Goal: Book appointment/travel/reservation

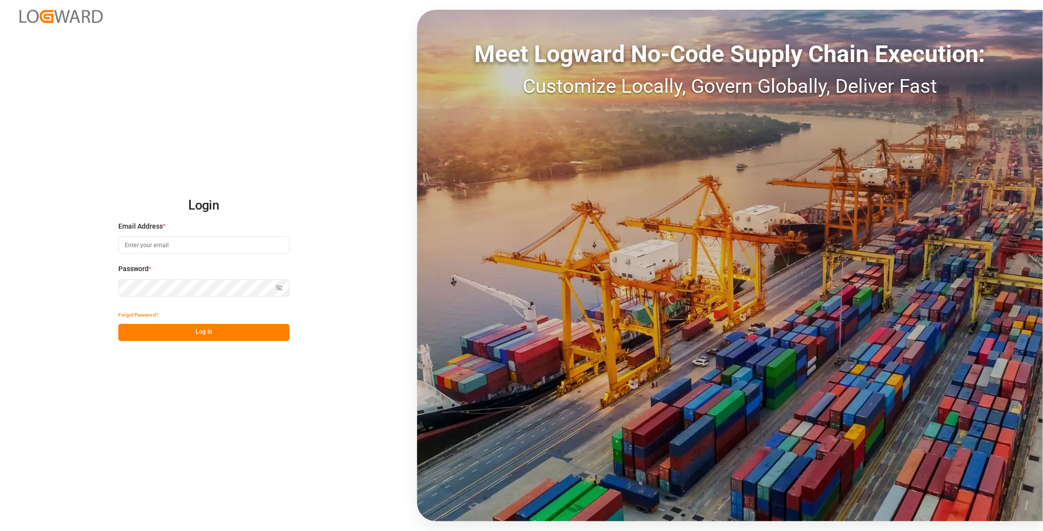
drag, startPoint x: 238, startPoint y: 240, endPoint x: 365, endPoint y: 421, distance: 221.1
click at [240, 244] on input at bounding box center [203, 245] width 171 height 17
type input "[PERSON_NAME][EMAIL_ADDRESS][PERSON_NAME][DOMAIN_NAME]"
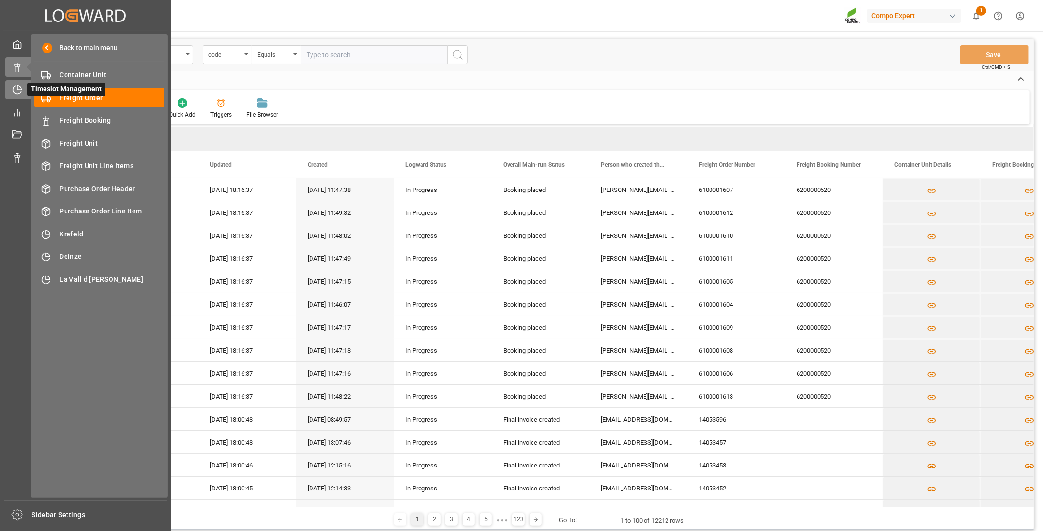
click at [18, 85] on icon at bounding box center [17, 90] width 10 height 10
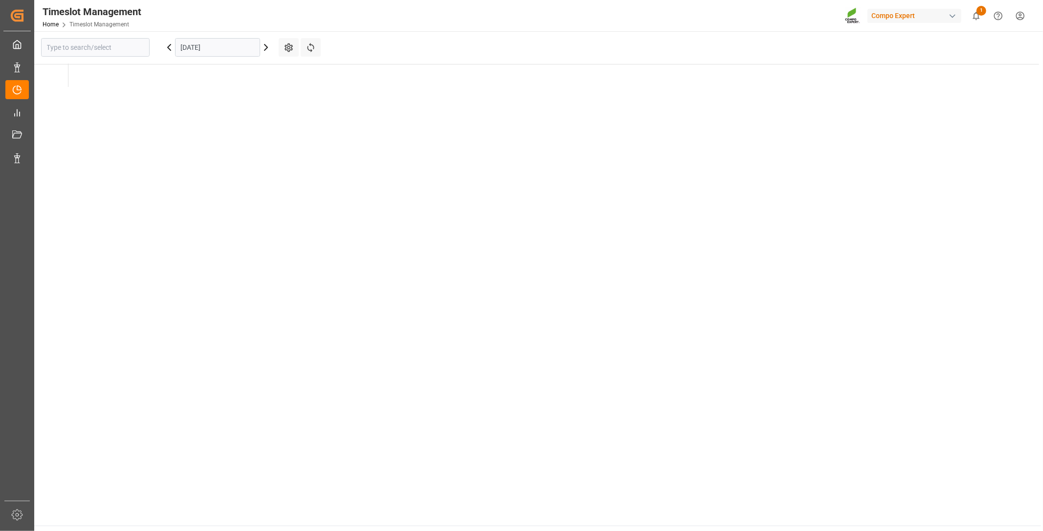
type input "Krefeld"
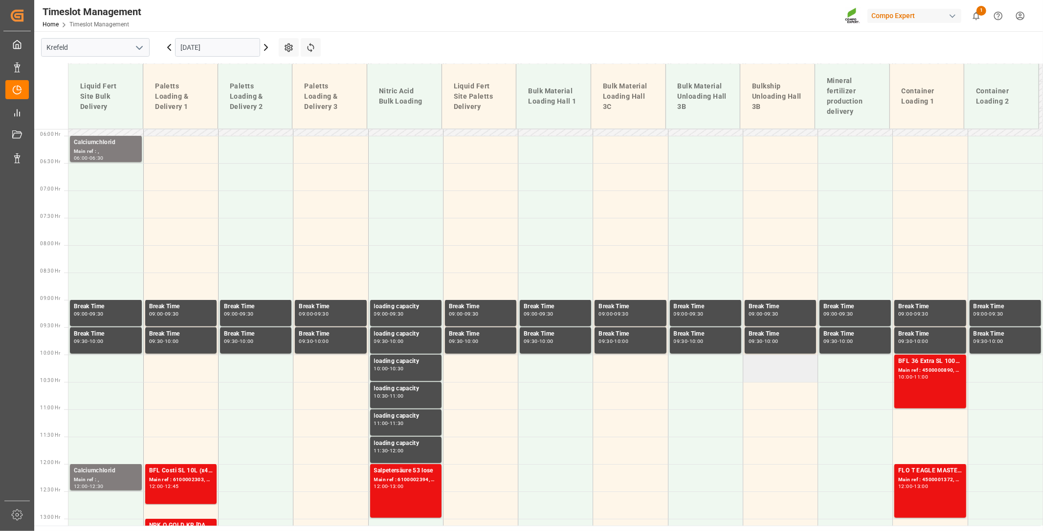
scroll to position [319, 0]
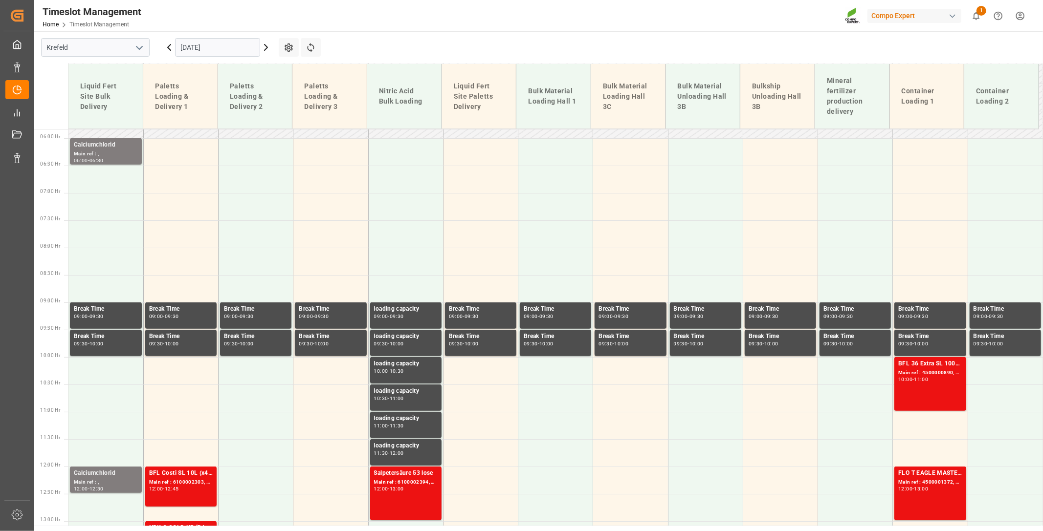
click at [263, 47] on icon at bounding box center [266, 48] width 12 height 12
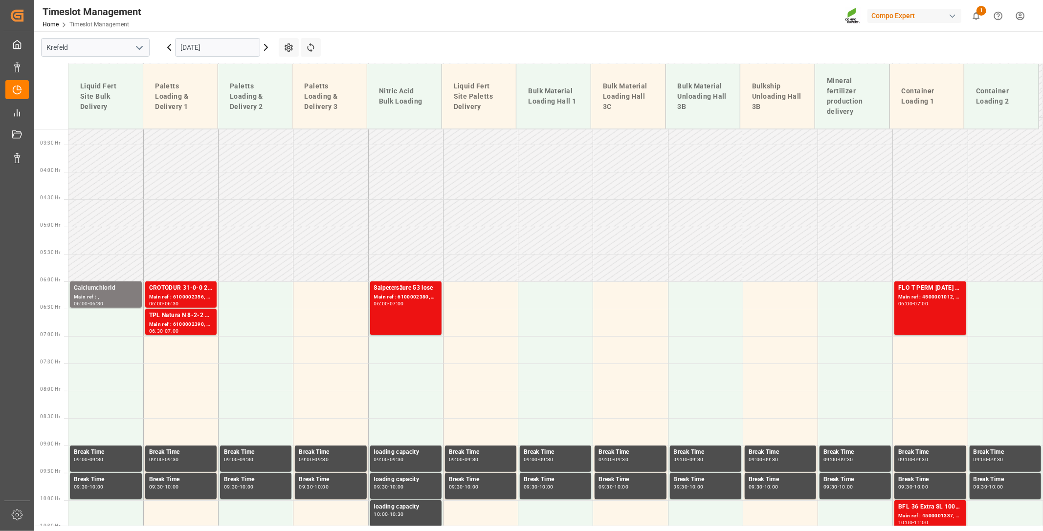
scroll to position [156, 0]
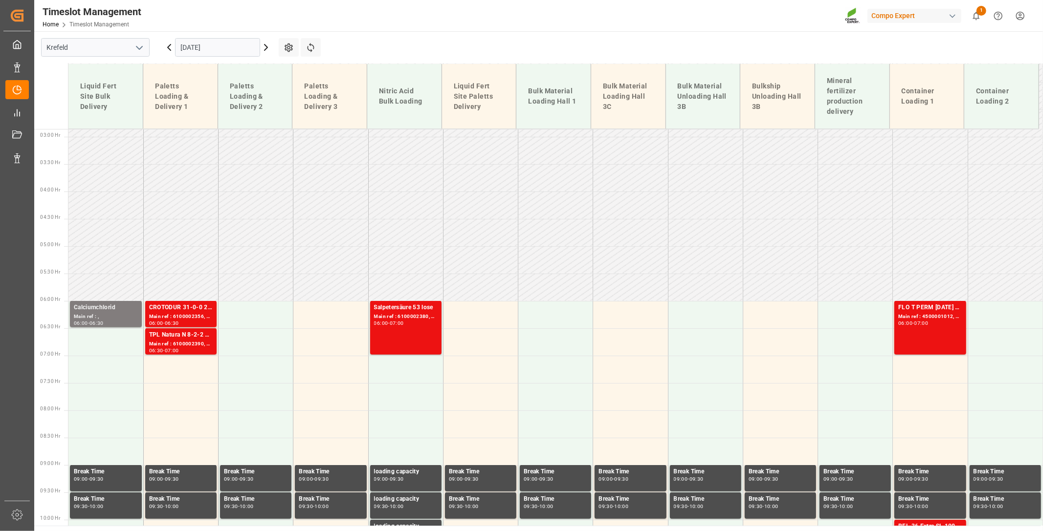
click at [225, 47] on input "[DATE]" at bounding box center [217, 47] width 85 height 19
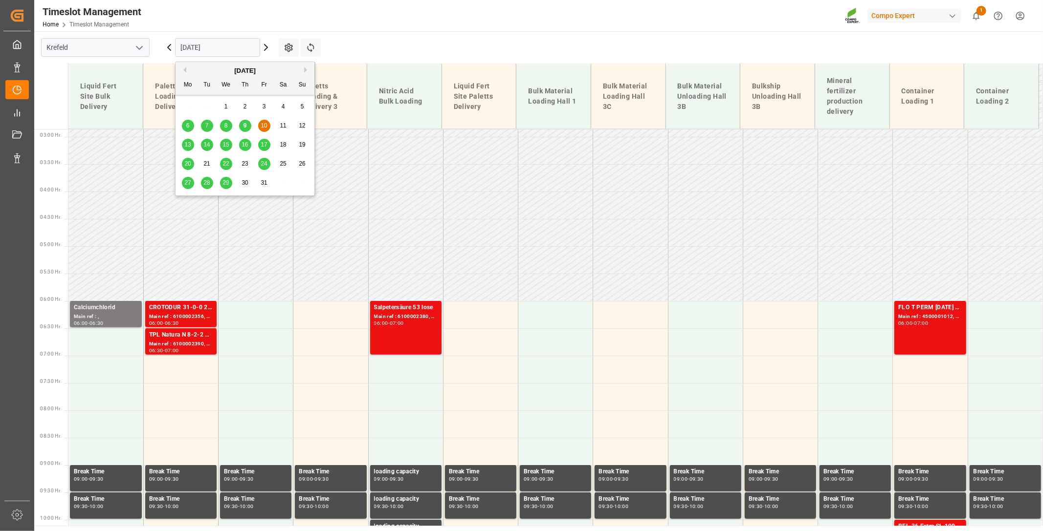
click at [188, 145] on span "13" at bounding box center [187, 144] width 6 height 7
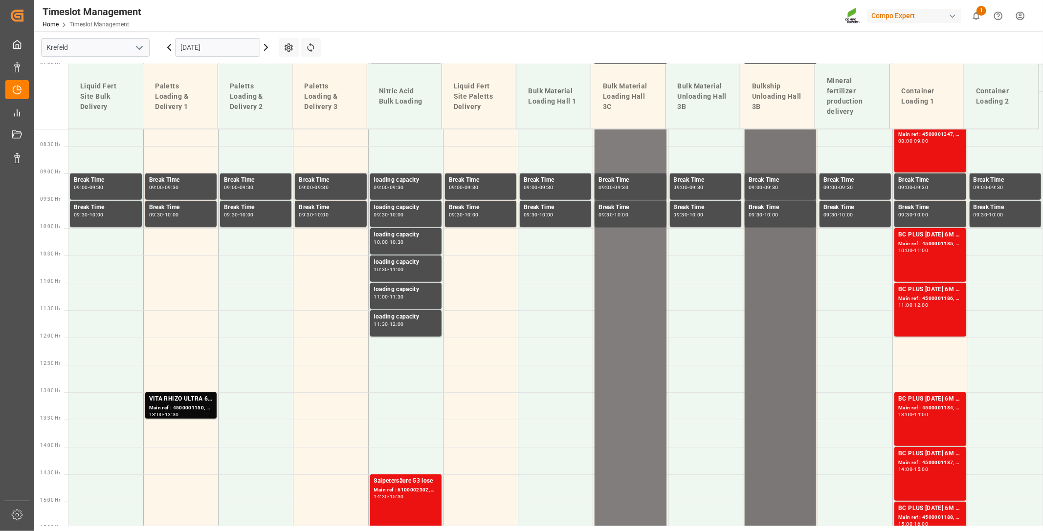
scroll to position [265, 0]
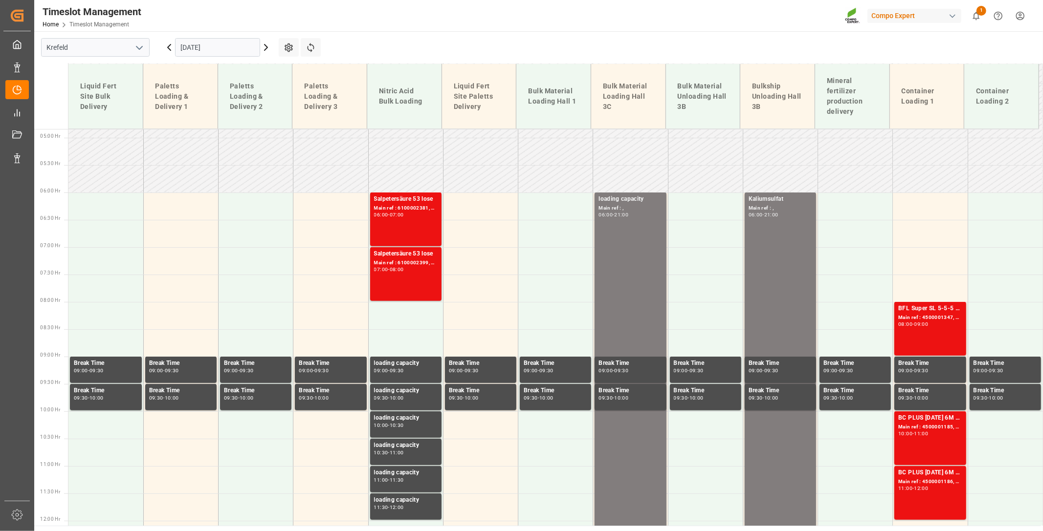
click at [266, 50] on icon at bounding box center [266, 48] width 12 height 12
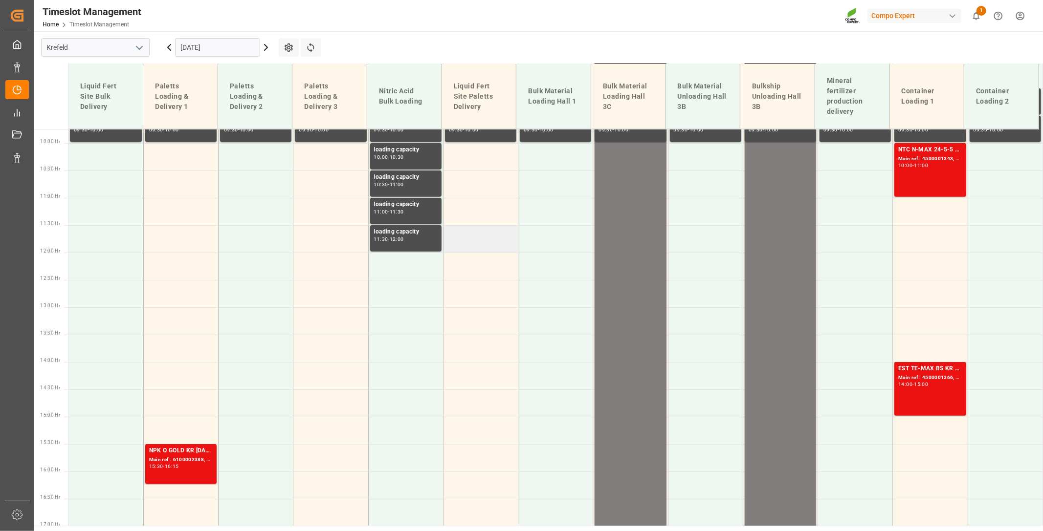
scroll to position [211, 0]
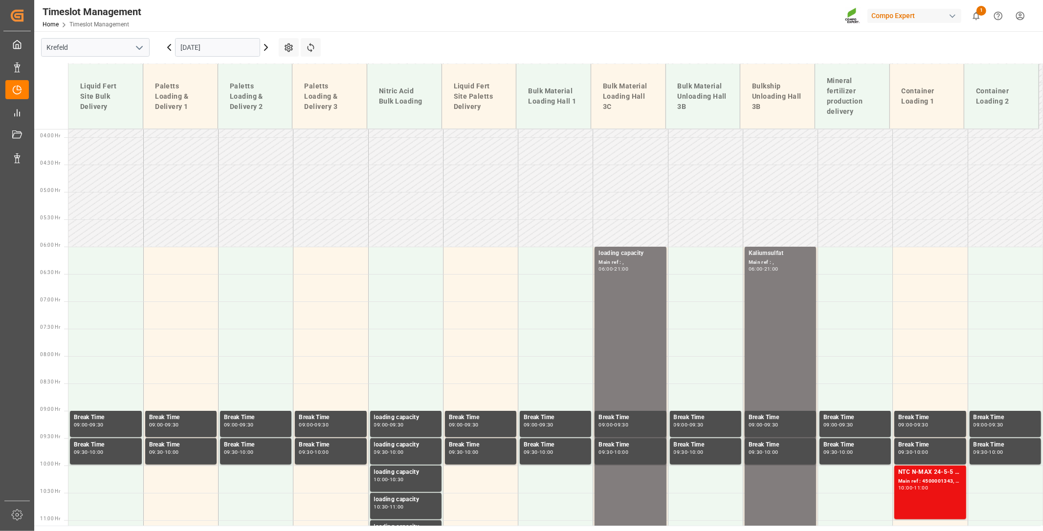
click at [268, 46] on icon at bounding box center [266, 48] width 12 height 12
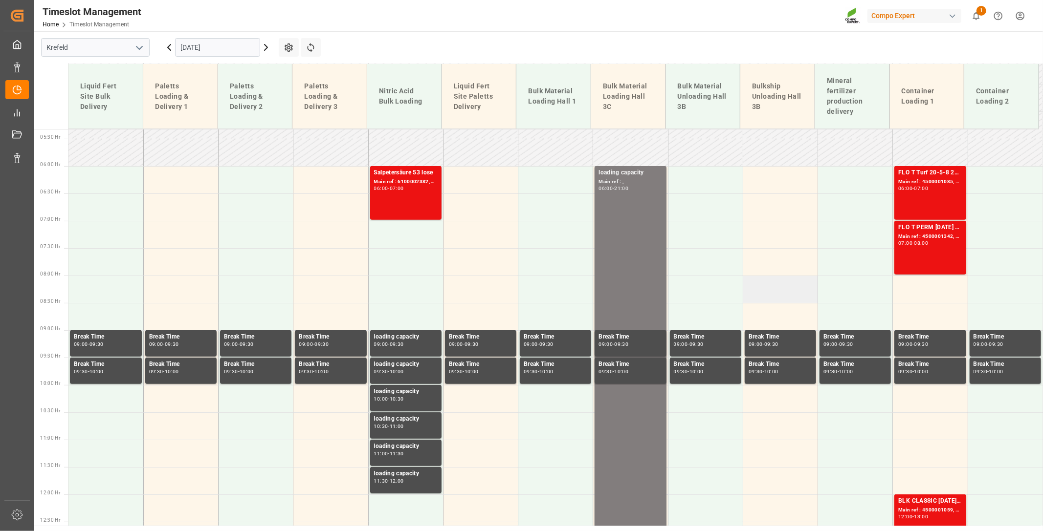
scroll to position [265, 0]
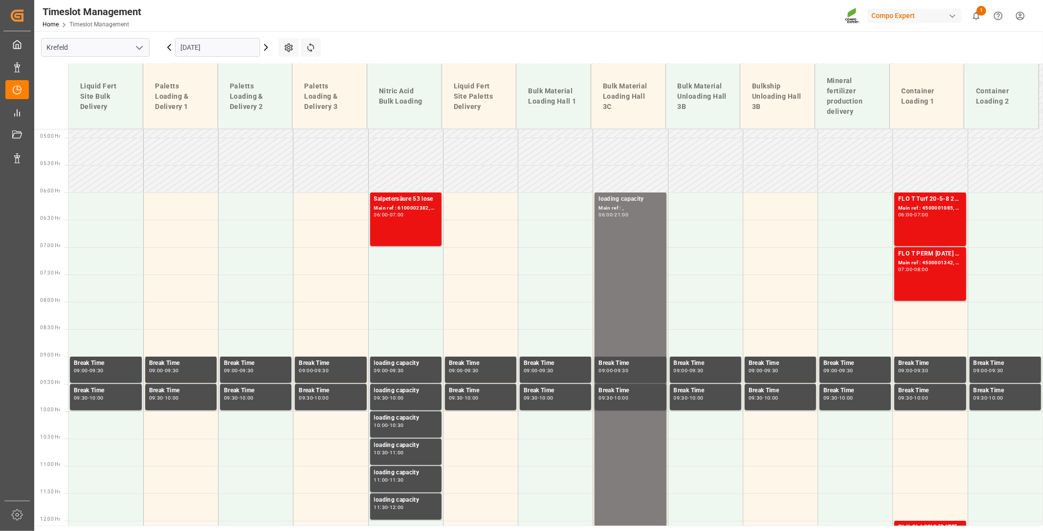
click at [271, 46] on icon at bounding box center [266, 48] width 12 height 12
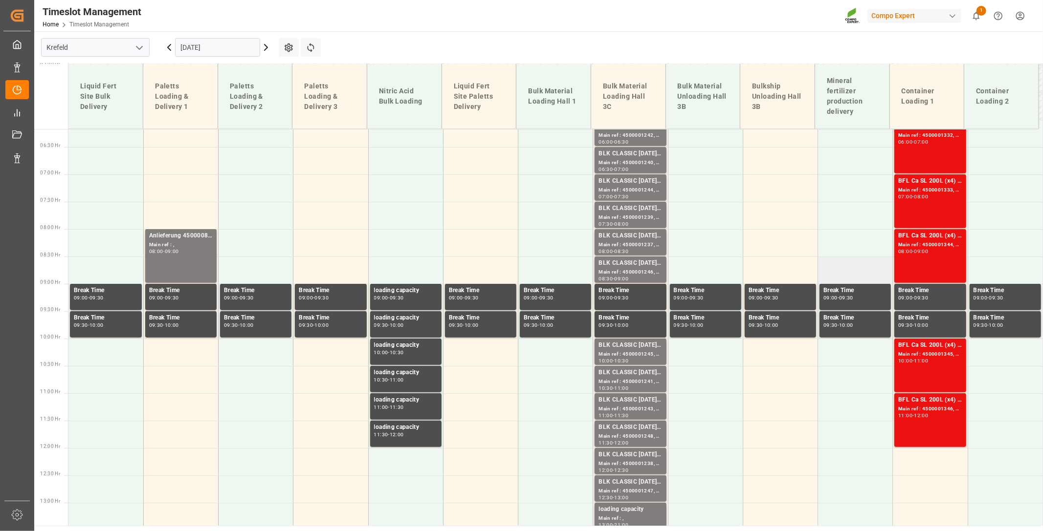
scroll to position [374, 0]
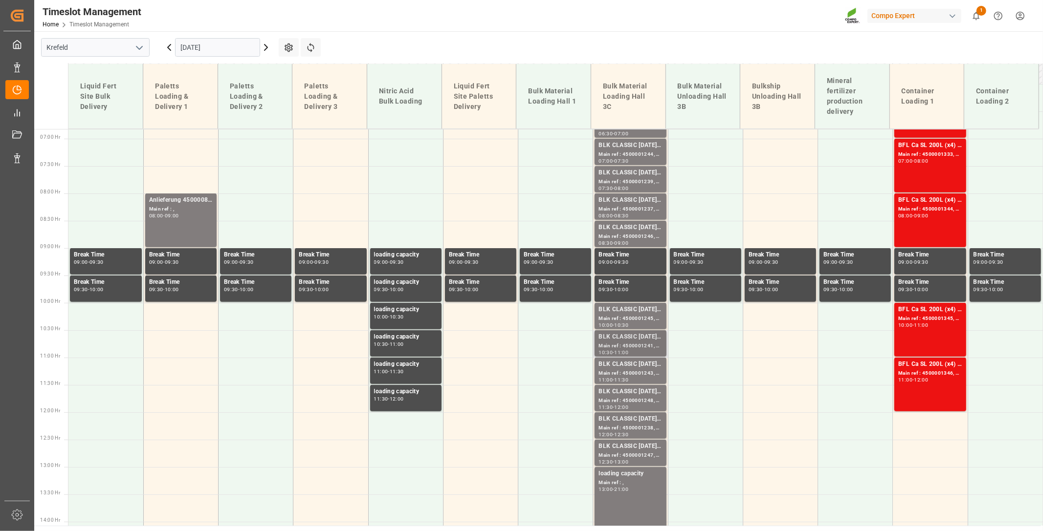
click at [626, 341] on div "BLK CLASSIC [DATE]+3+TE BULK" at bounding box center [630, 337] width 64 height 10
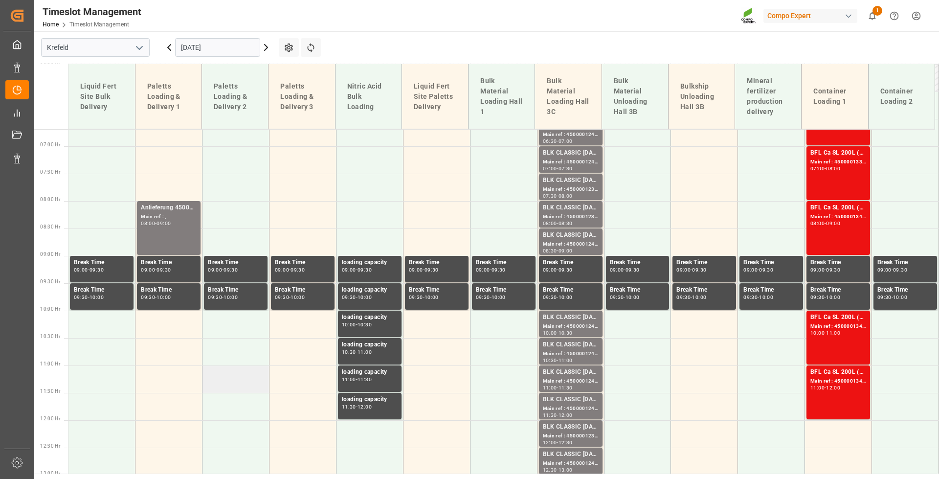
scroll to position [368, 0]
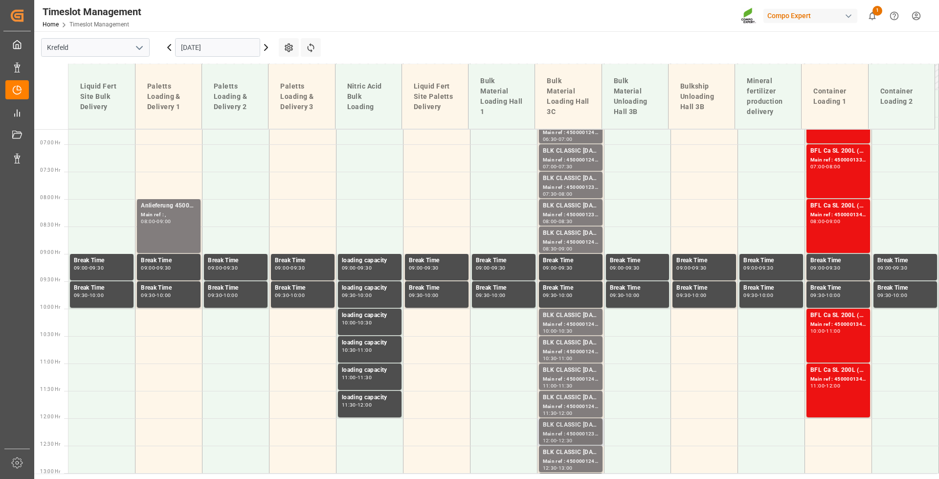
click at [570, 433] on div "Main ref : 4500001238, 2000001433" at bounding box center [571, 434] width 56 height 8
